Goal: Complete application form

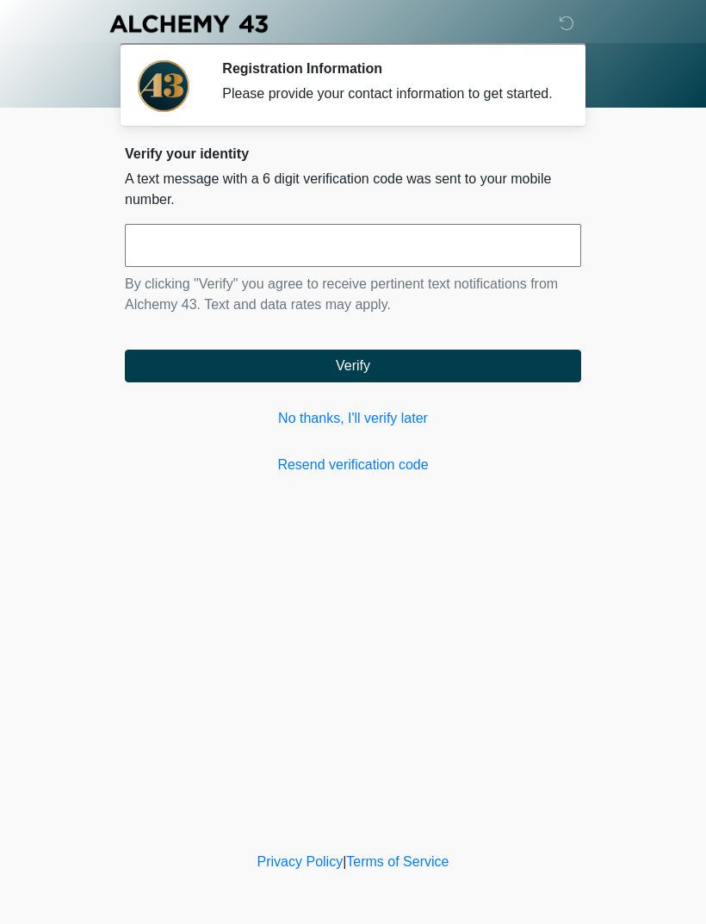
click at [183, 266] on input "text" at bounding box center [353, 245] width 456 height 43
type input "******"
click at [458, 382] on button "Verify" at bounding box center [353, 366] width 456 height 33
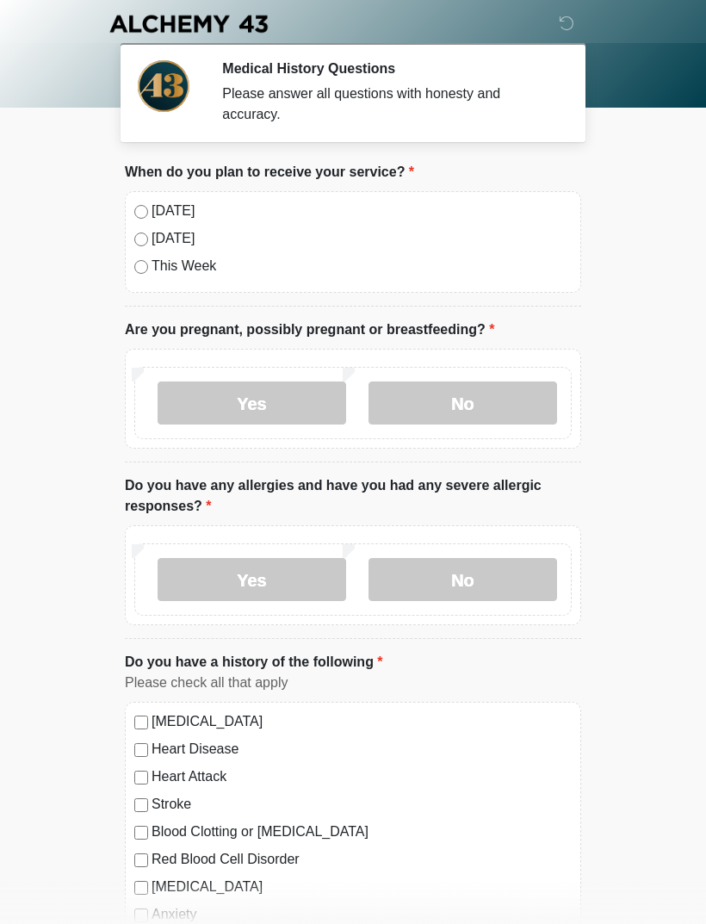
click at [169, 206] on label "Today" at bounding box center [362, 211] width 420 height 21
click at [494, 392] on label "No" at bounding box center [463, 403] width 189 height 43
click at [531, 575] on label "No" at bounding box center [463, 579] width 189 height 43
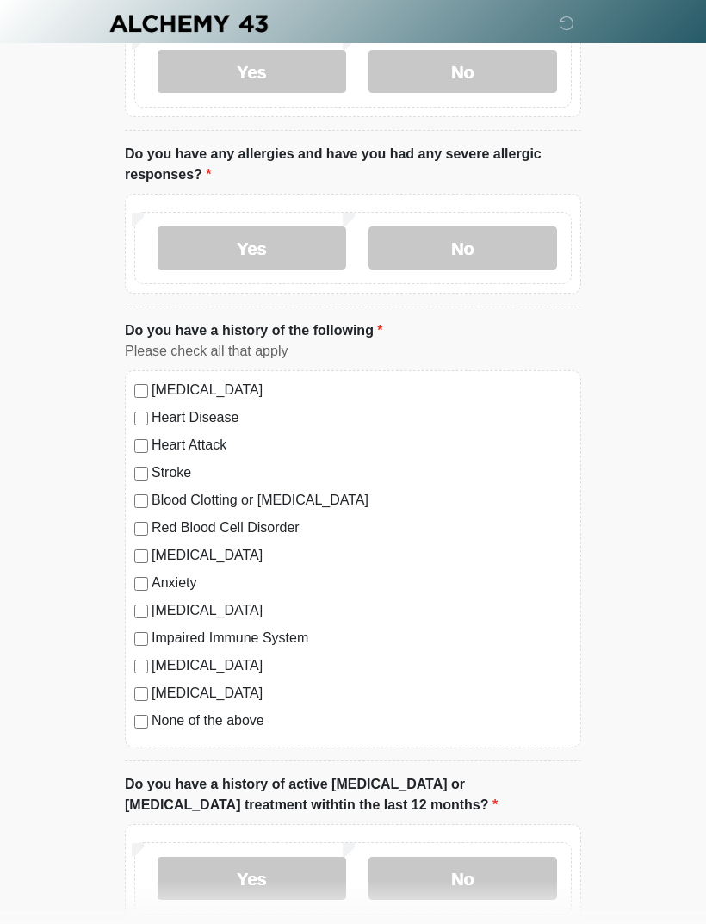
scroll to position [330, 0]
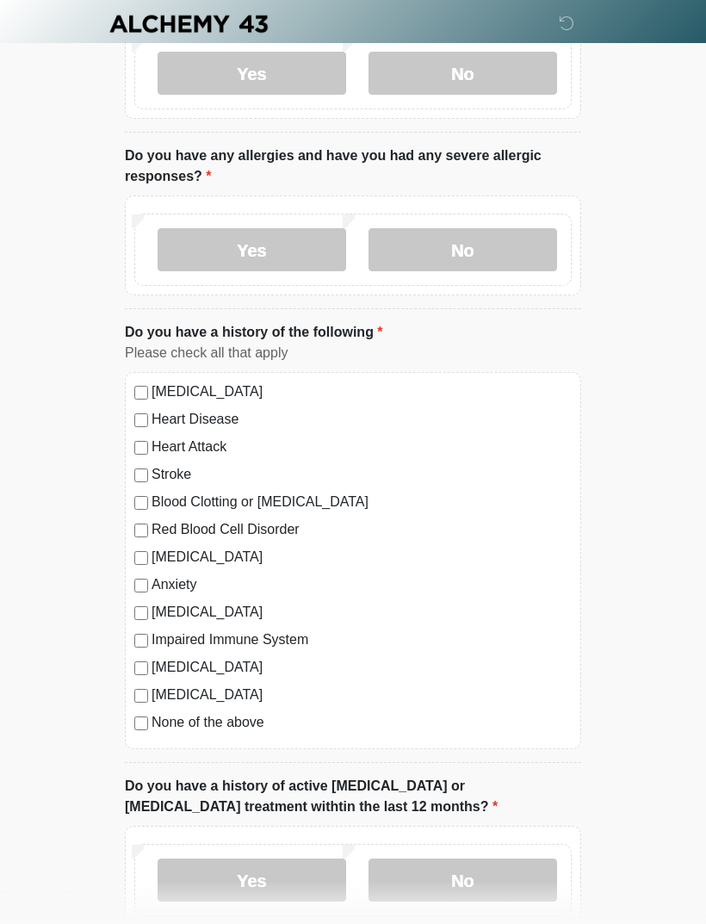
click at [239, 723] on label "None of the above" at bounding box center [362, 722] width 420 height 21
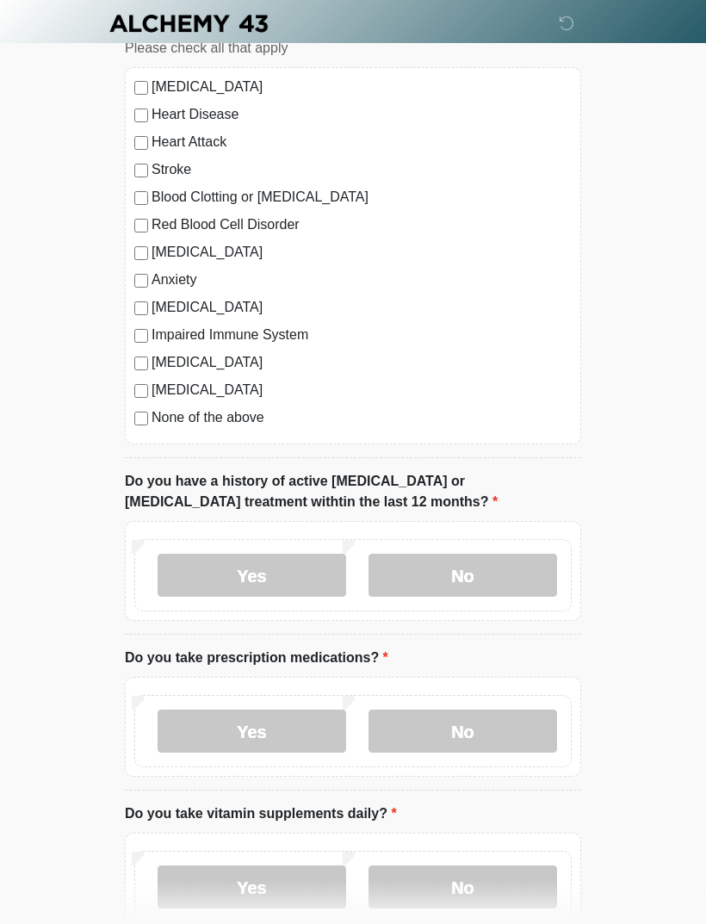
scroll to position [638, 0]
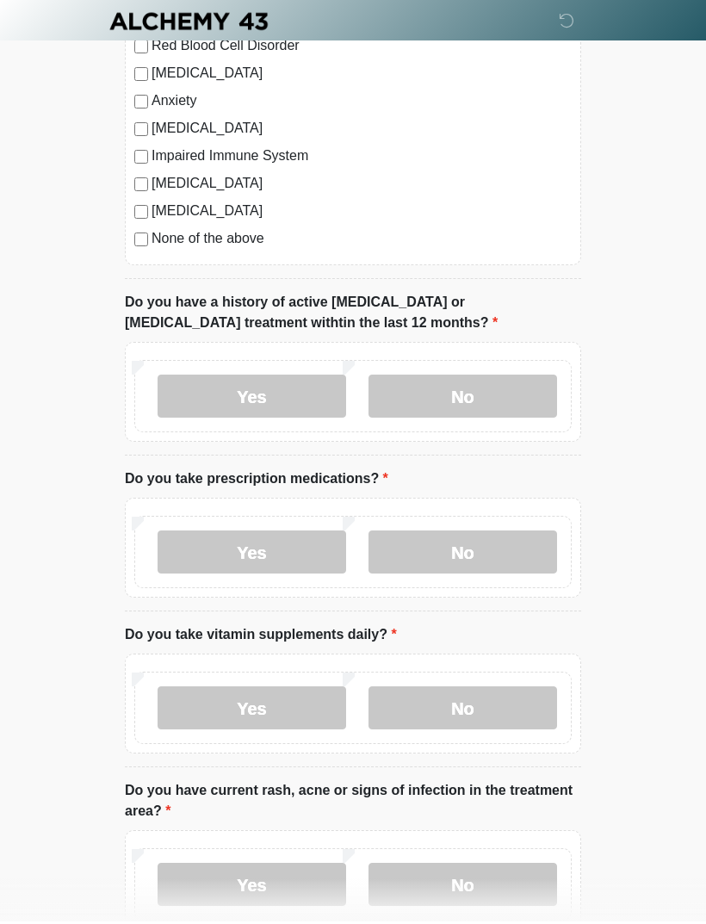
click at [499, 386] on label "No" at bounding box center [463, 398] width 189 height 43
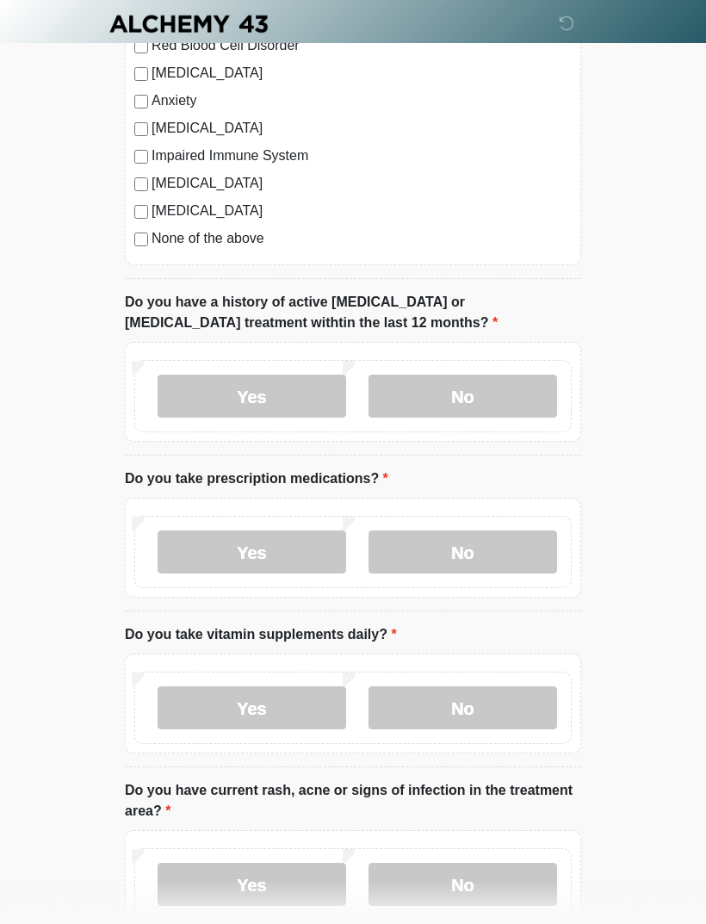
click at [500, 548] on label "No" at bounding box center [463, 552] width 189 height 43
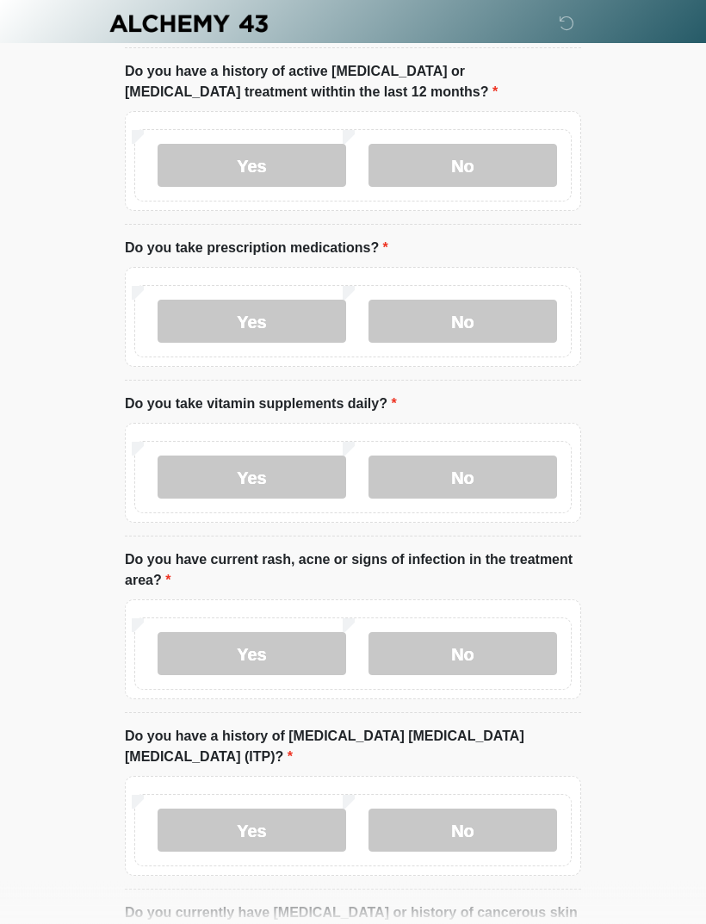
scroll to position [1045, 0]
click at [525, 481] on label "No" at bounding box center [463, 477] width 189 height 43
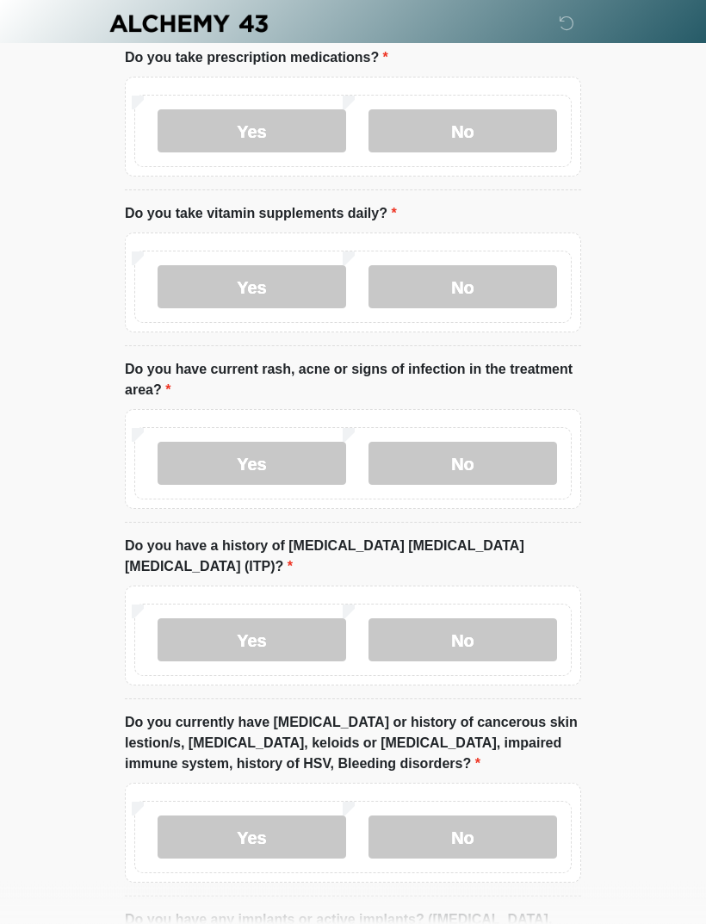
scroll to position [1235, 0]
click at [546, 470] on label "No" at bounding box center [463, 463] width 189 height 43
click at [539, 618] on label "No" at bounding box center [463, 639] width 189 height 43
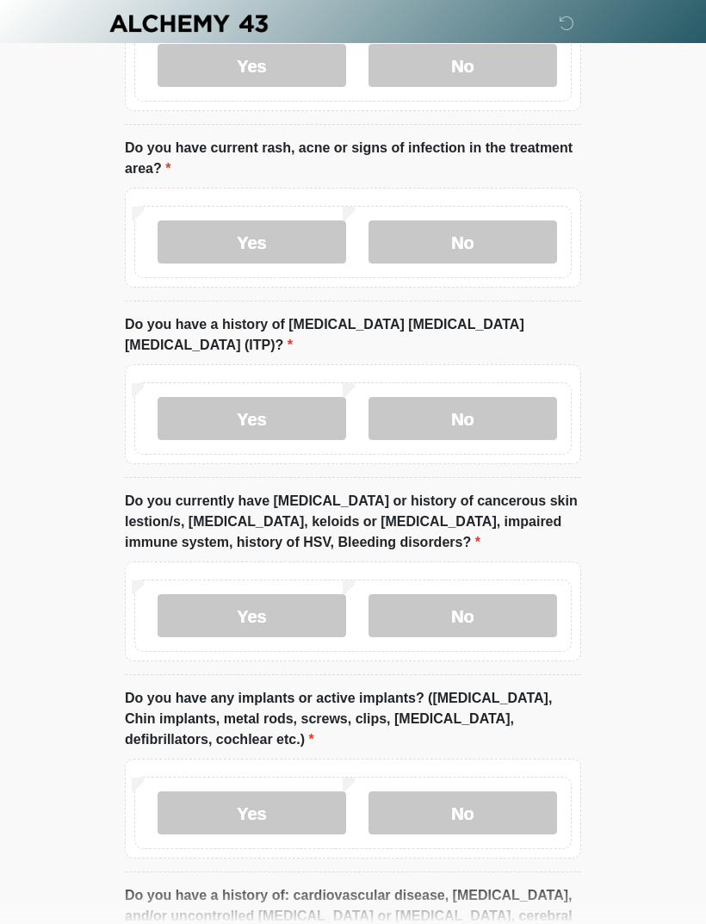
scroll to position [1458, 0]
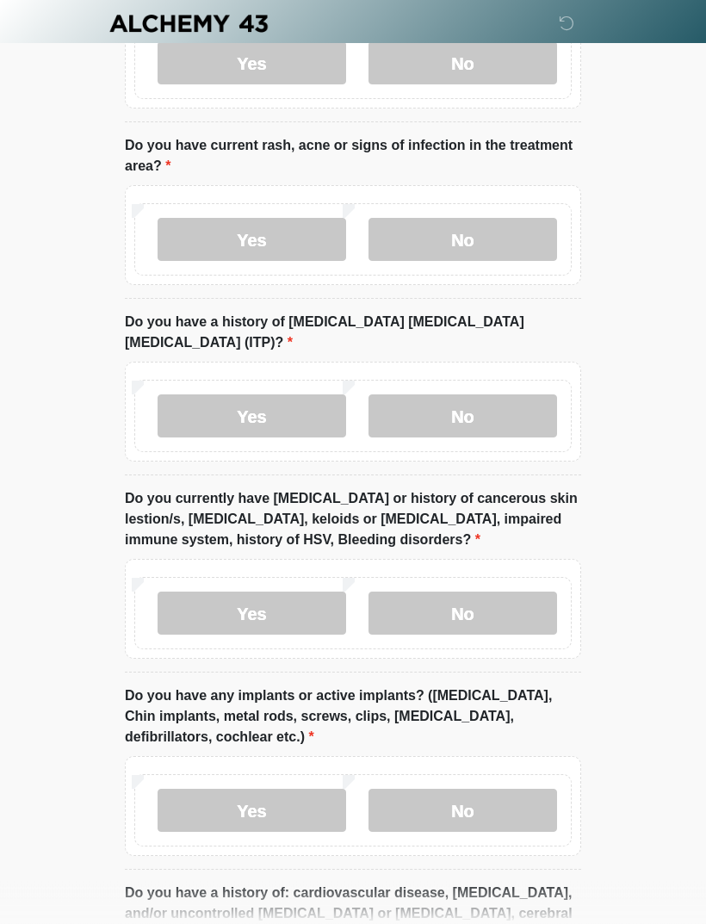
click at [520, 593] on label "No" at bounding box center [463, 614] width 189 height 43
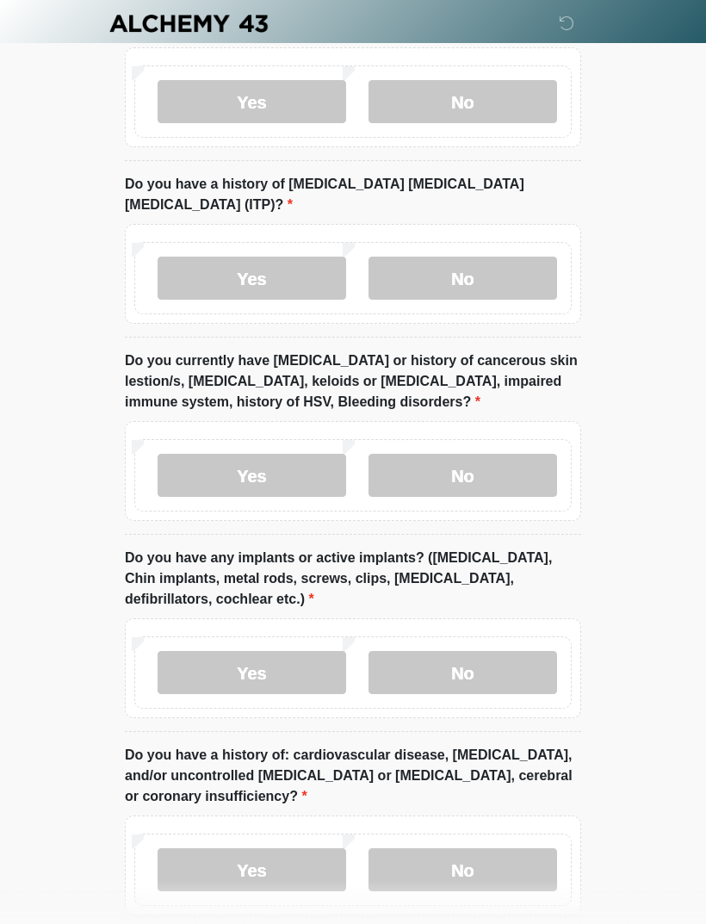
scroll to position [1597, 0]
click at [534, 651] on label "No" at bounding box center [463, 672] width 189 height 43
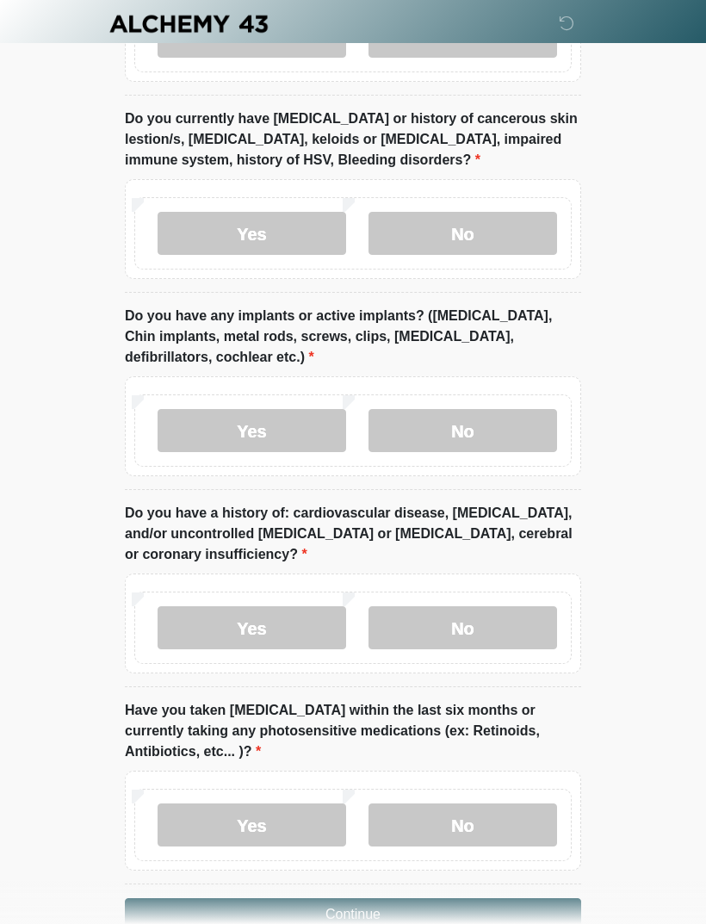
scroll to position [1858, 0]
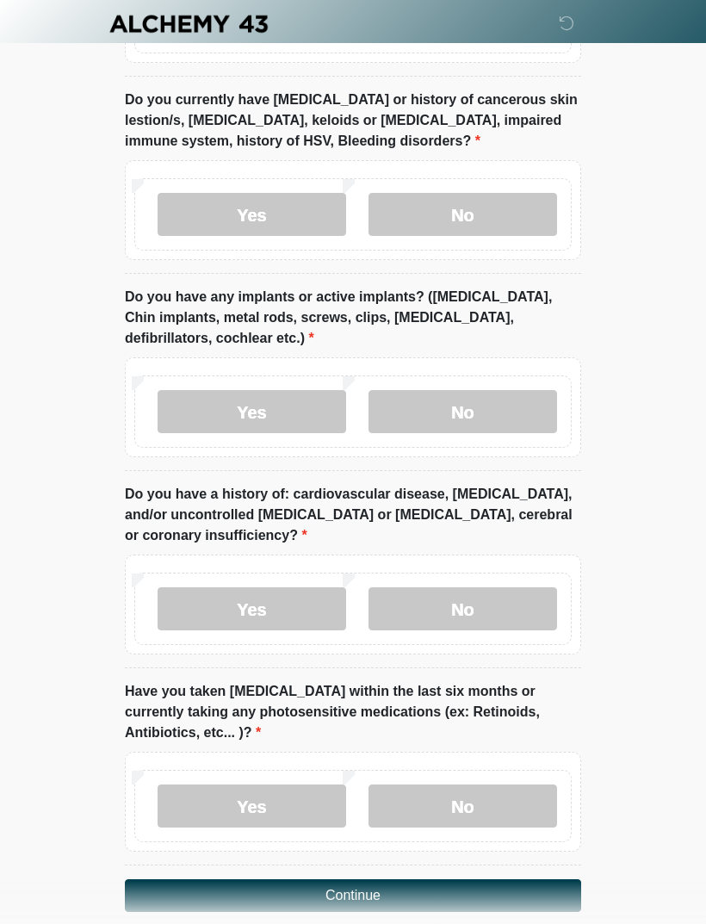
click at [534, 587] on label "No" at bounding box center [463, 608] width 189 height 43
click at [523, 785] on label "No" at bounding box center [463, 806] width 189 height 43
click at [469, 879] on button "Continue" at bounding box center [353, 895] width 456 height 33
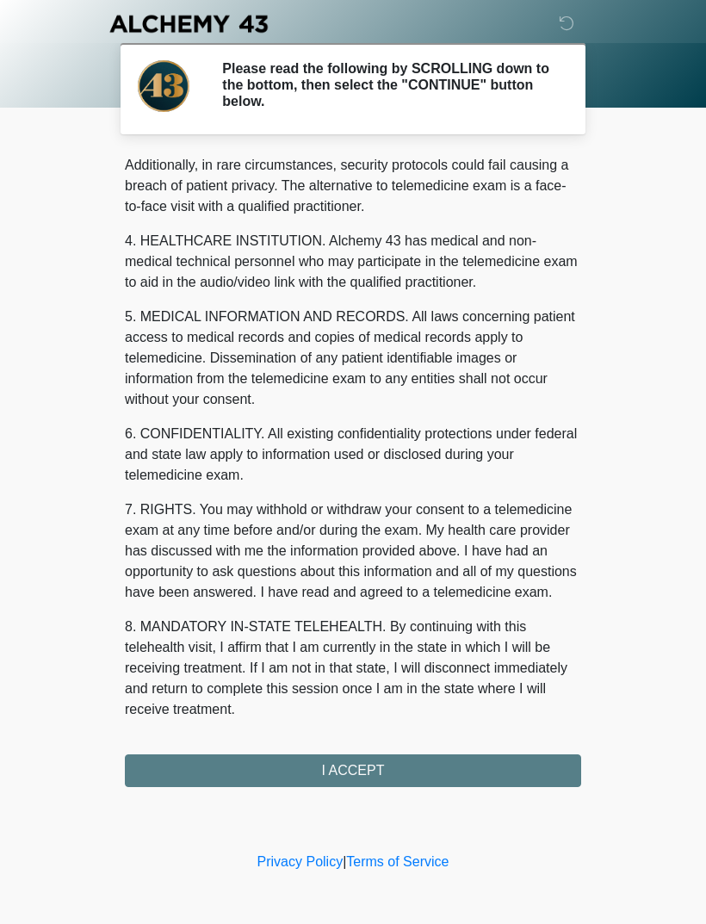
scroll to position [419, 0]
click at [413, 767] on button "I ACCEPT" at bounding box center [353, 770] width 456 height 33
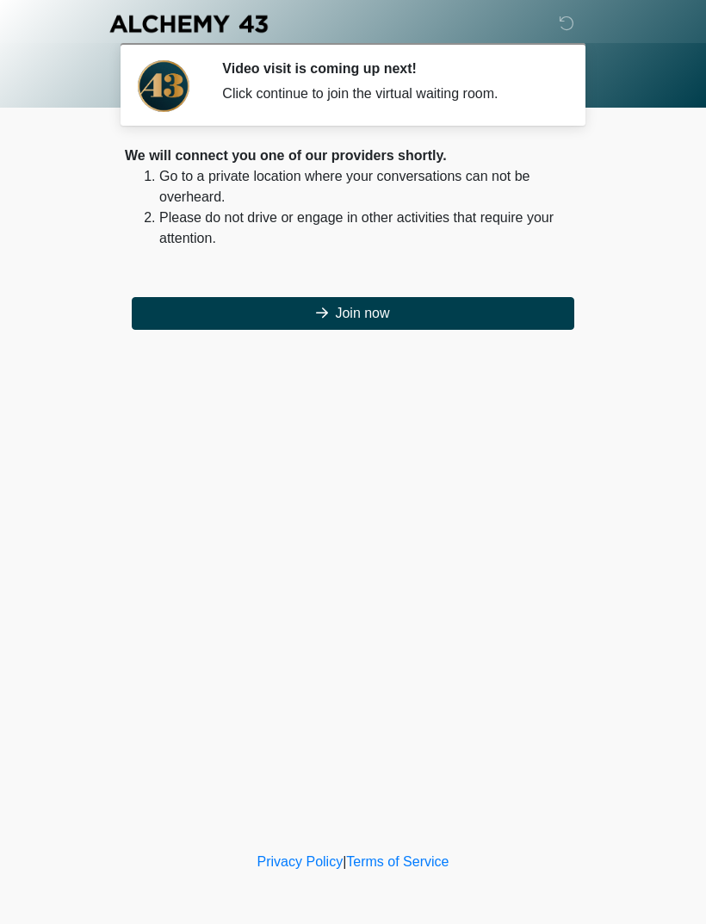
click at [456, 313] on button "Join now" at bounding box center [353, 313] width 443 height 33
